Goal: Information Seeking & Learning: Learn about a topic

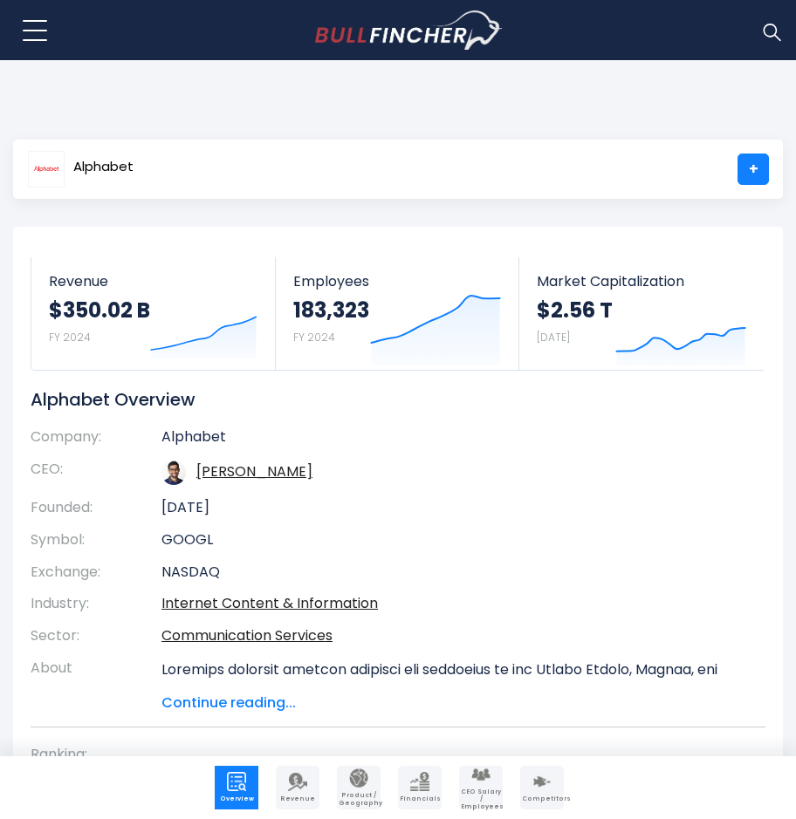
click at [421, 797] on span "Financials" at bounding box center [420, 799] width 40 height 7
click at [315, 792] on link "Revenue" at bounding box center [298, 788] width 44 height 44
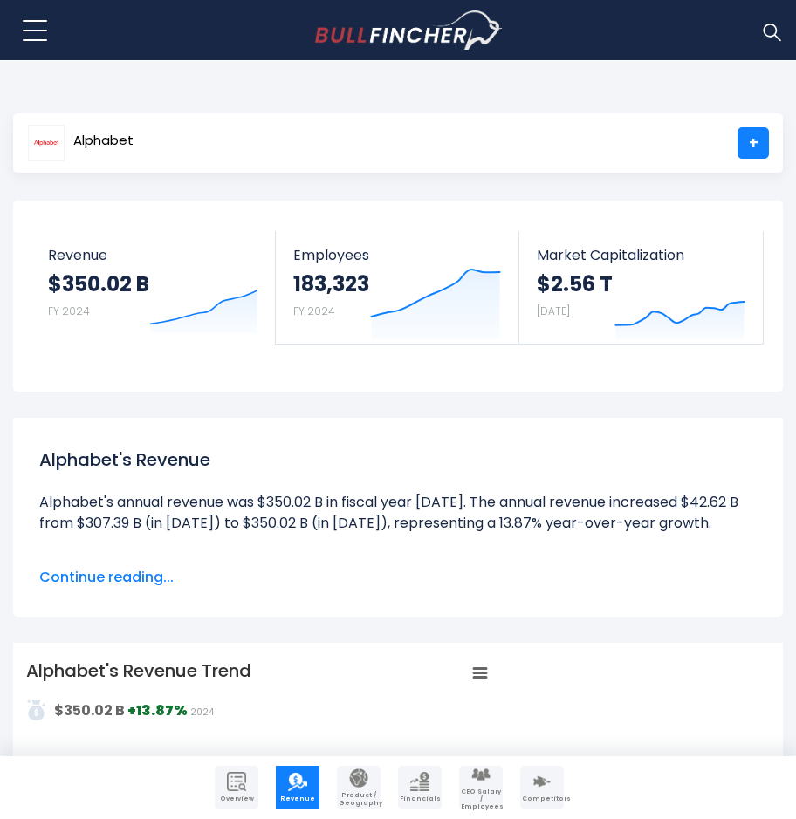
click at [24, 24] on button at bounding box center [35, 31] width 44 height 44
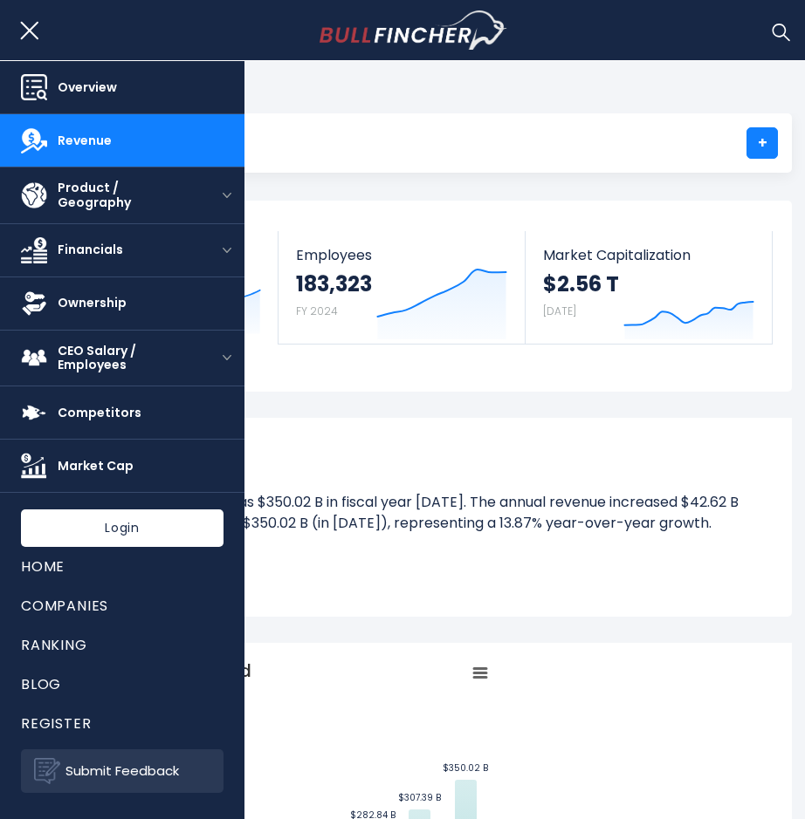
click at [355, 89] on body "Overview Revenue Product / Geography" at bounding box center [402, 409] width 805 height 819
click at [392, 80] on body "Overview Revenue Product / Geography" at bounding box center [402, 409] width 805 height 819
click at [388, 89] on body "Overview Revenue Product / Geography" at bounding box center [402, 409] width 805 height 819
drag, startPoint x: 27, startPoint y: 26, endPoint x: 25, endPoint y: 41, distance: 14.9
click at [26, 27] on button at bounding box center [35, 31] width 44 height 44
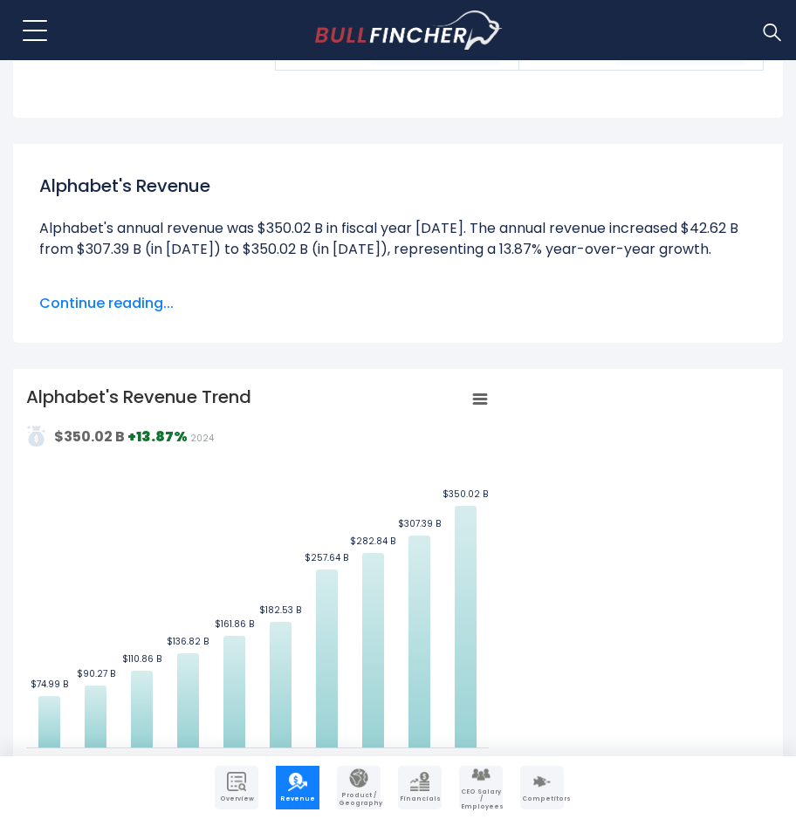
scroll to position [698, 0]
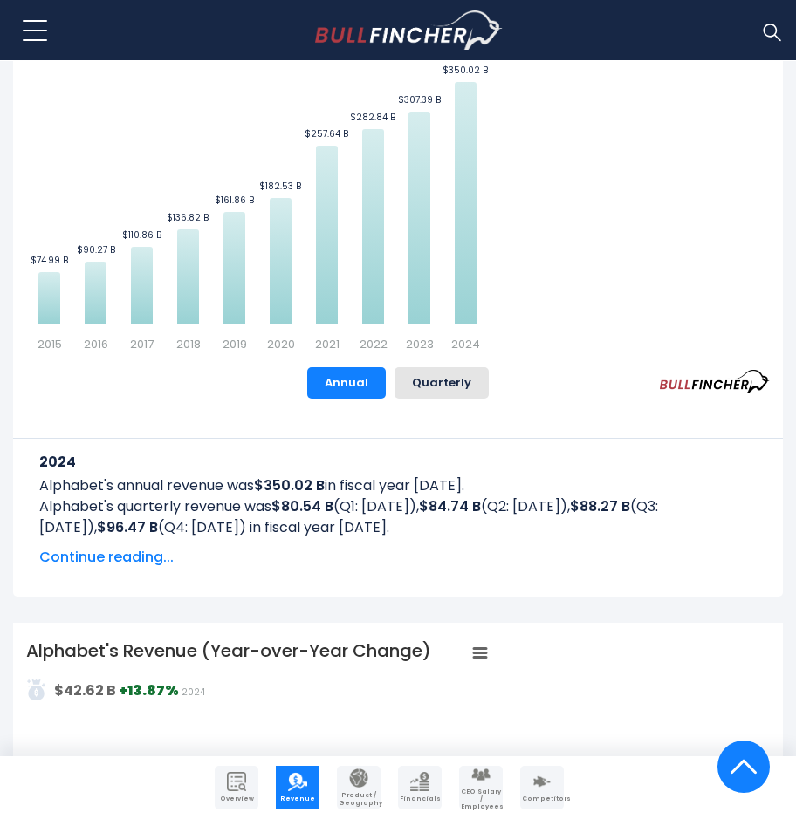
click at [766, 31] on img at bounding box center [771, 31] width 23 height 23
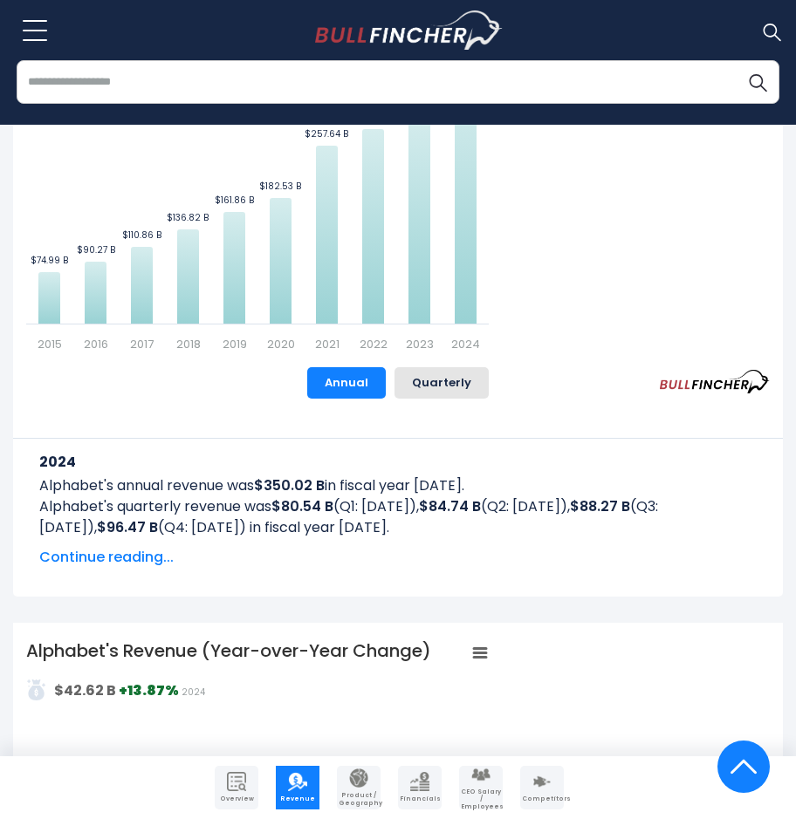
click at [315, 80] on input "search" at bounding box center [398, 82] width 763 height 44
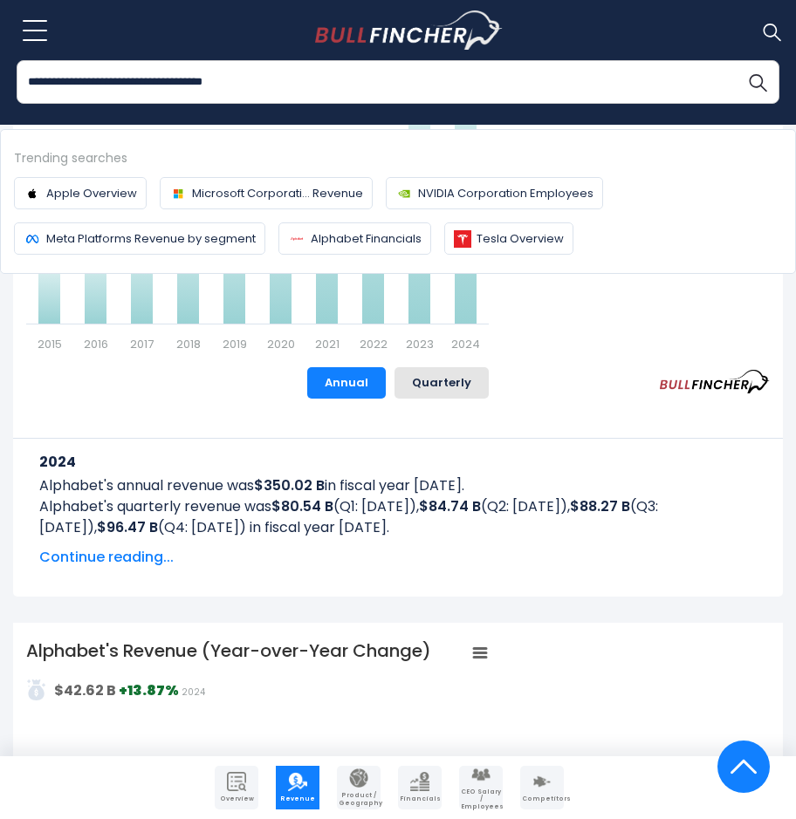
type input "**********"
click at [736, 60] on button "Search" at bounding box center [758, 82] width 44 height 44
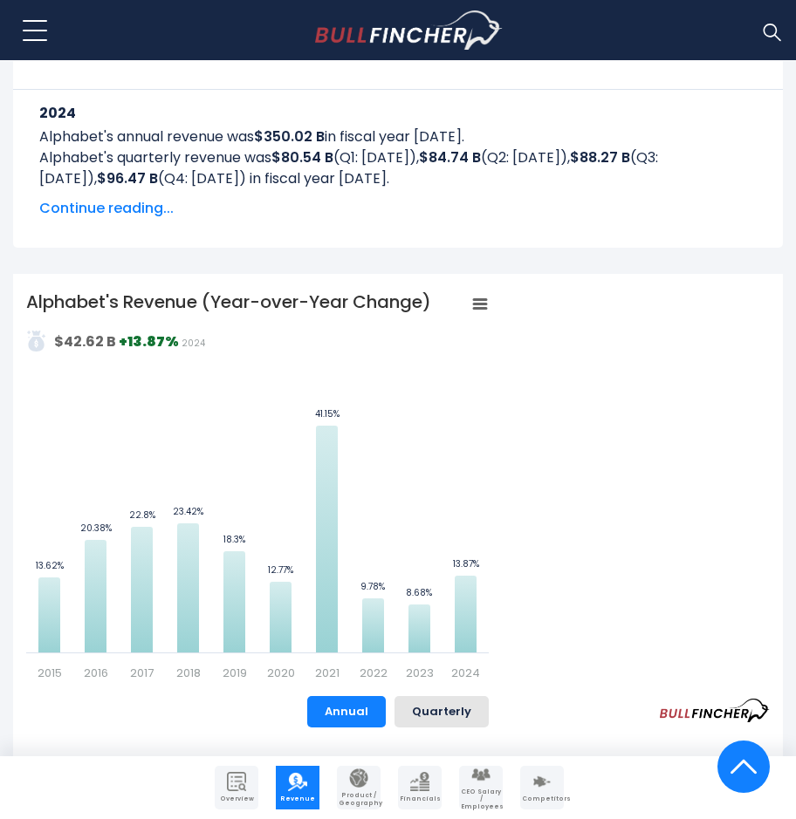
scroll to position [961, 0]
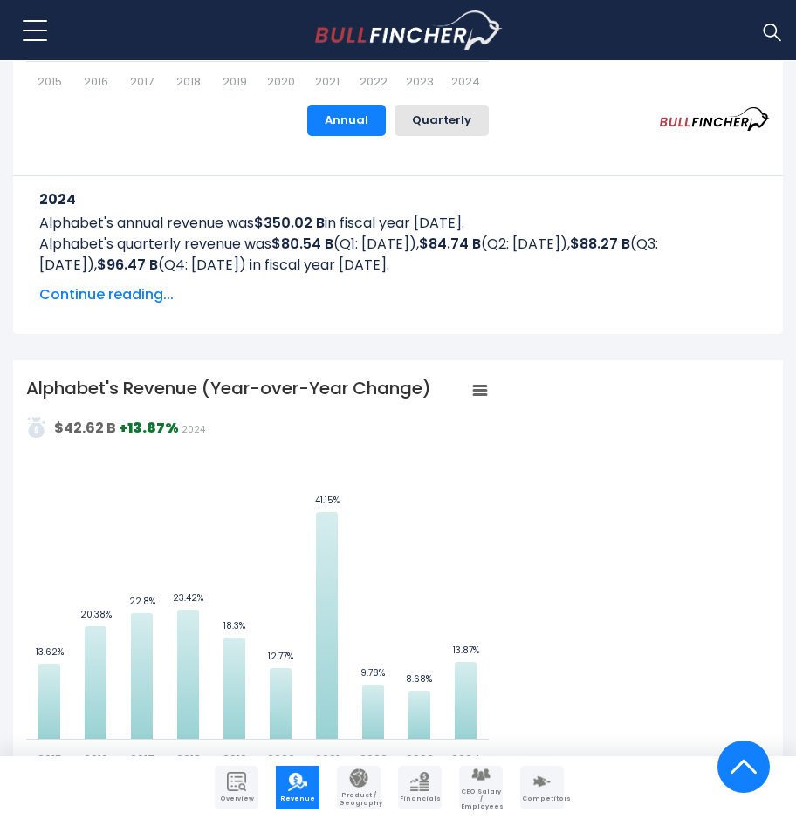
click at [298, 783] on img "Company Revenue" at bounding box center [297, 781] width 19 height 19
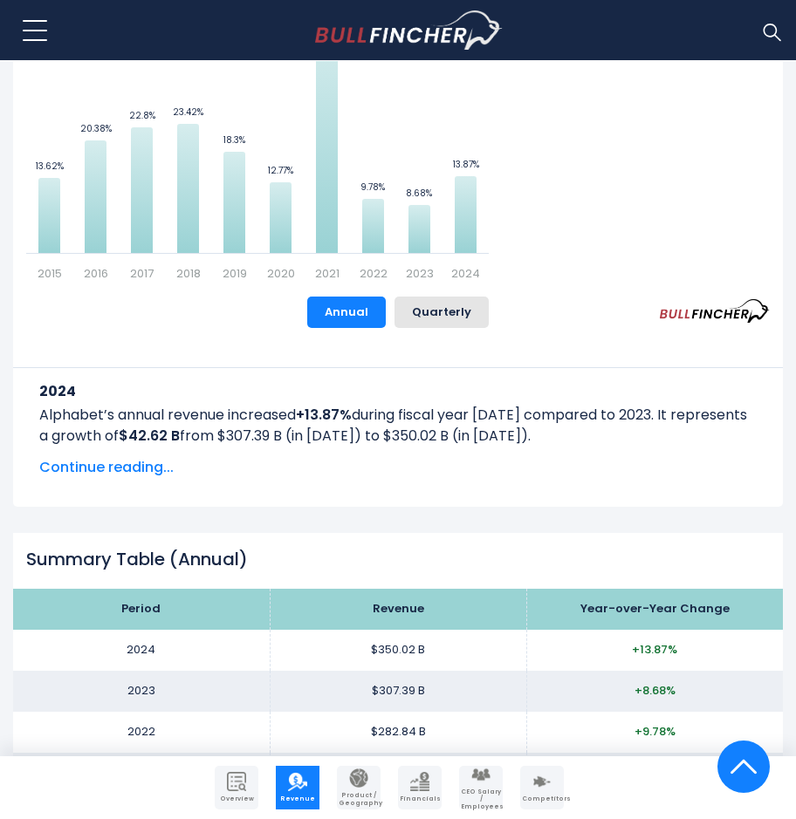
scroll to position [1572, 0]
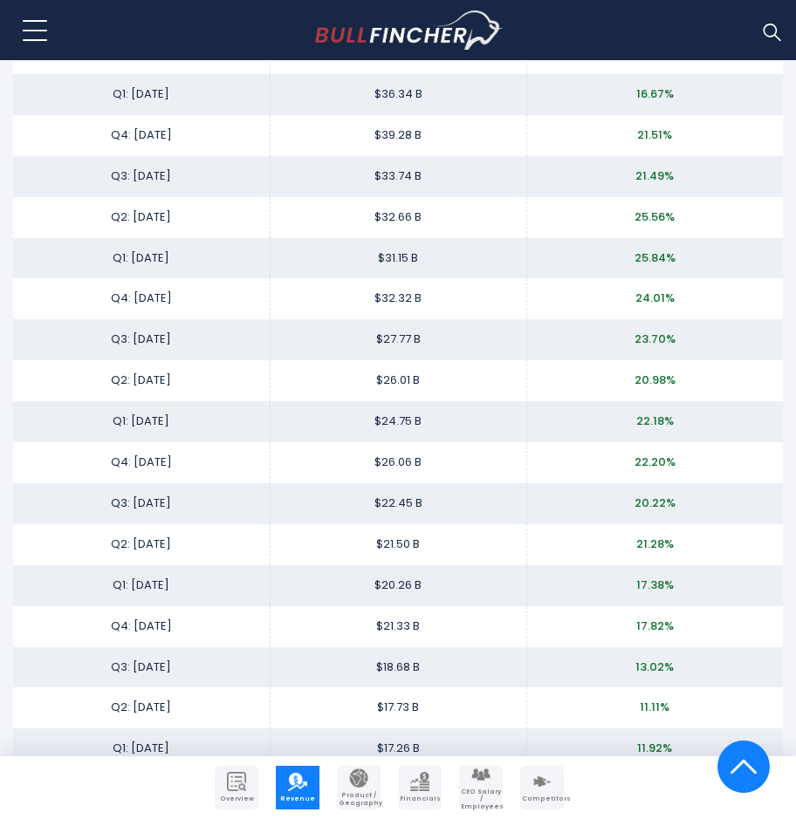
scroll to position [3578, 0]
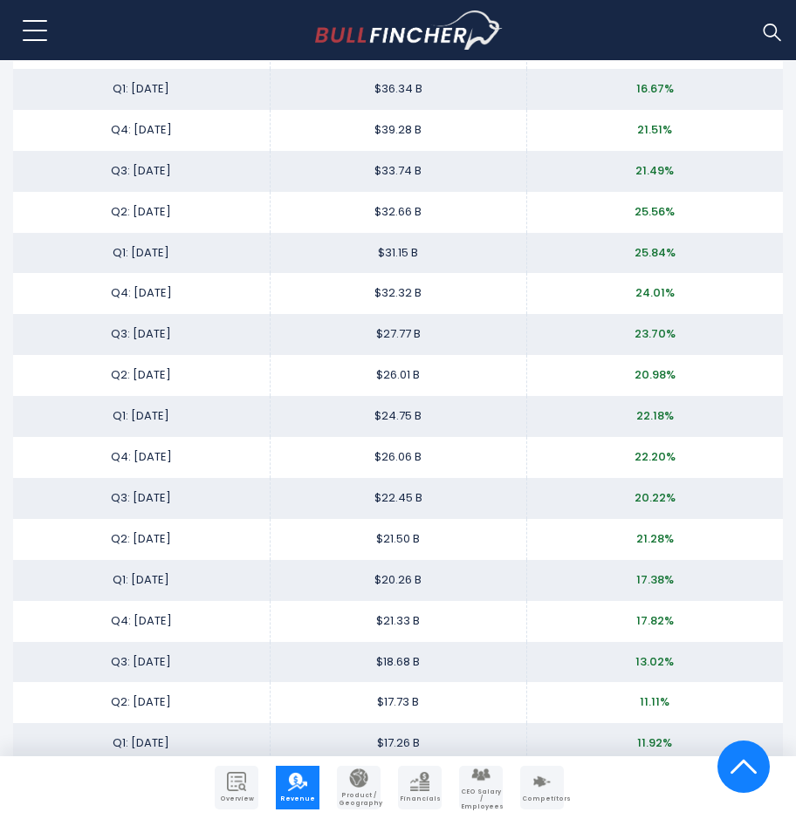
click at [370, 791] on link "Product / Geography" at bounding box center [359, 788] width 44 height 44
click at [291, 786] on img "Company Revenue" at bounding box center [297, 781] width 19 height 19
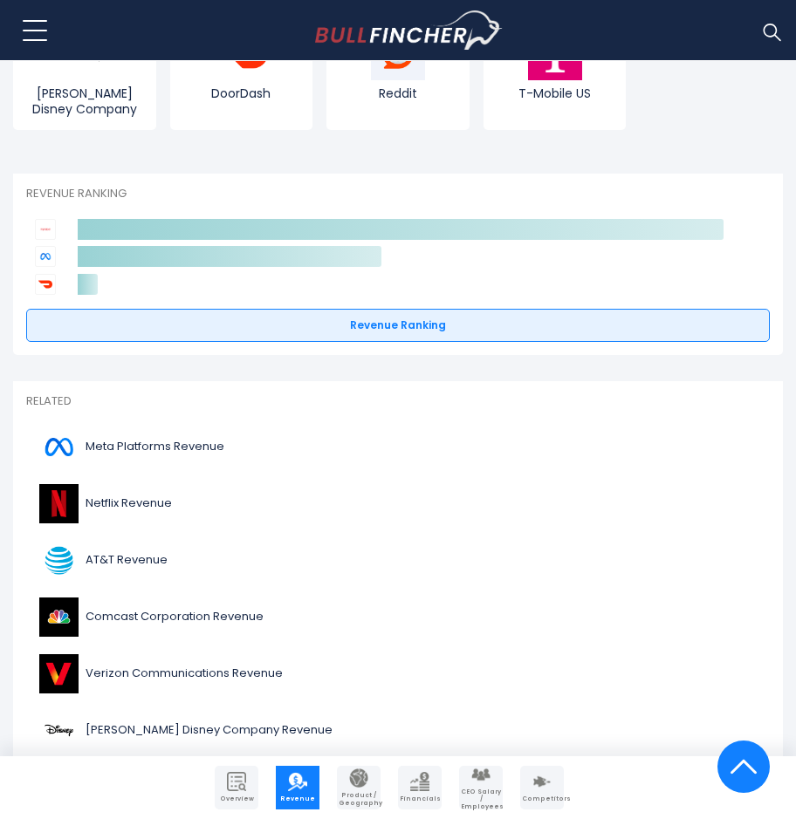
scroll to position [5236, 0]
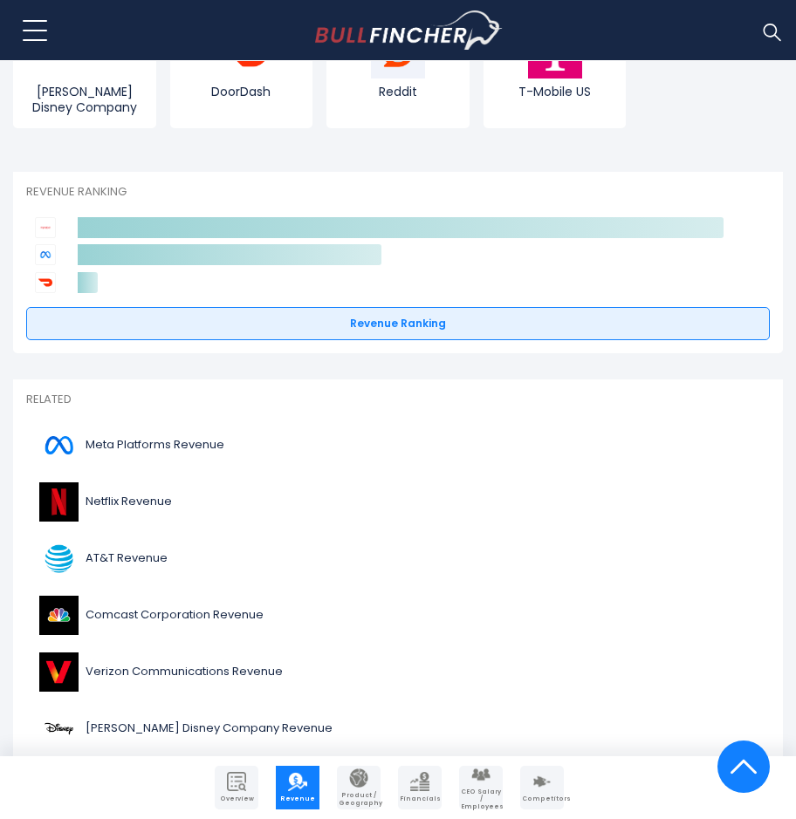
click at [364, 782] on img "Company Product/Geography" at bounding box center [358, 778] width 19 height 19
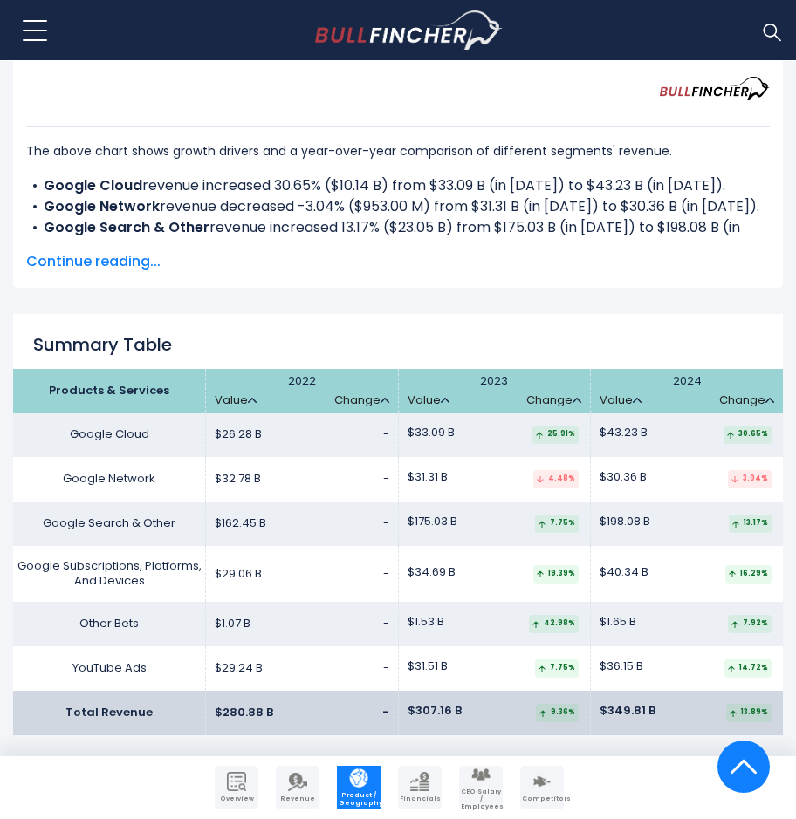
scroll to position [2531, 0]
